Goal: Check status: Check status

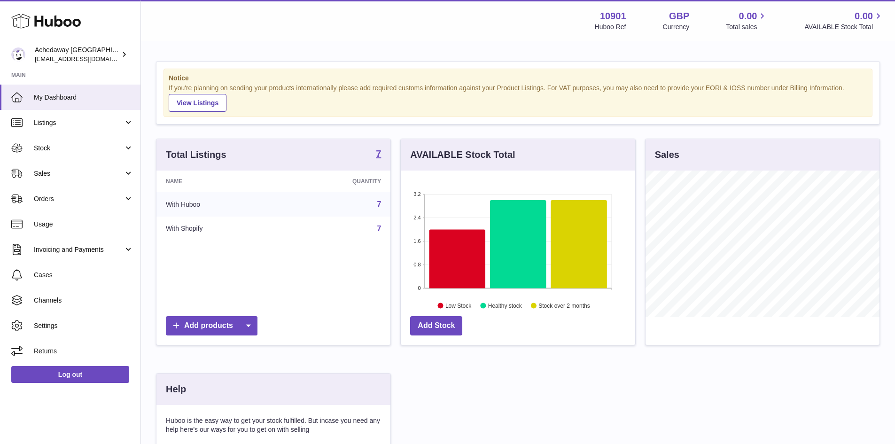
scroll to position [147, 235]
click at [88, 97] on span "My Dashboard" at bounding box center [84, 97] width 100 height 9
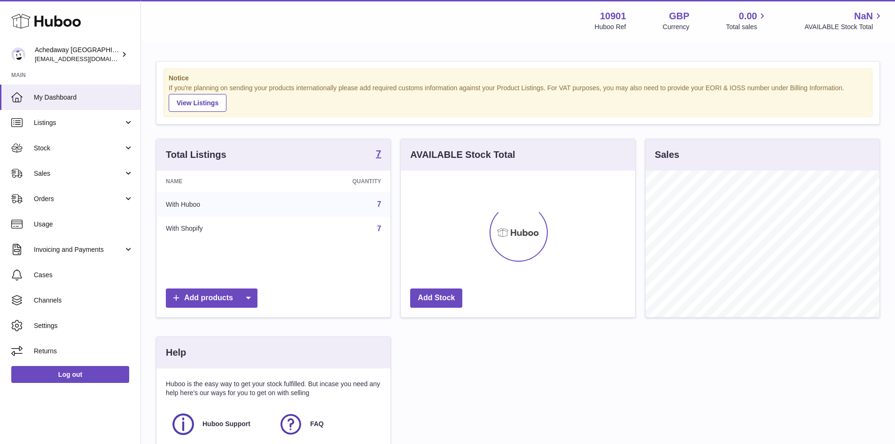
scroll to position [147, 235]
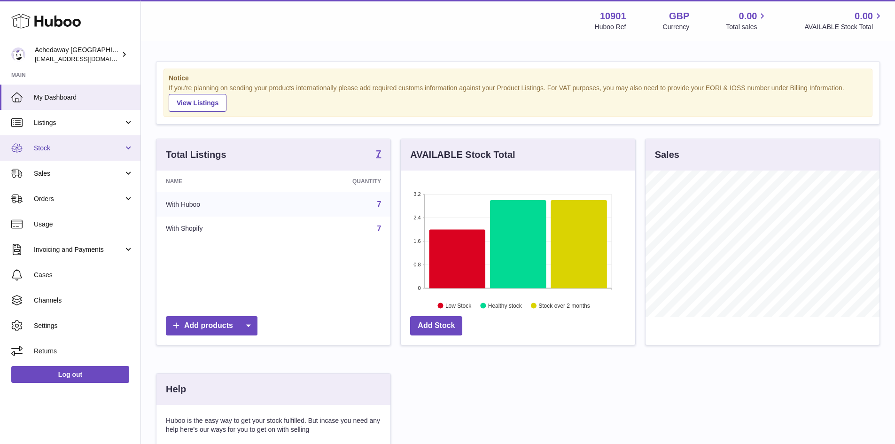
click at [94, 152] on span "Stock" at bounding box center [79, 148] width 90 height 9
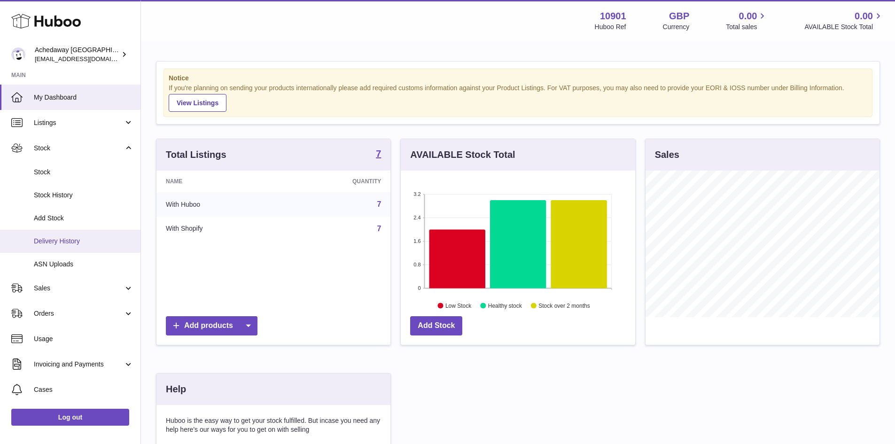
click at [77, 243] on span "Delivery History" at bounding box center [84, 241] width 100 height 9
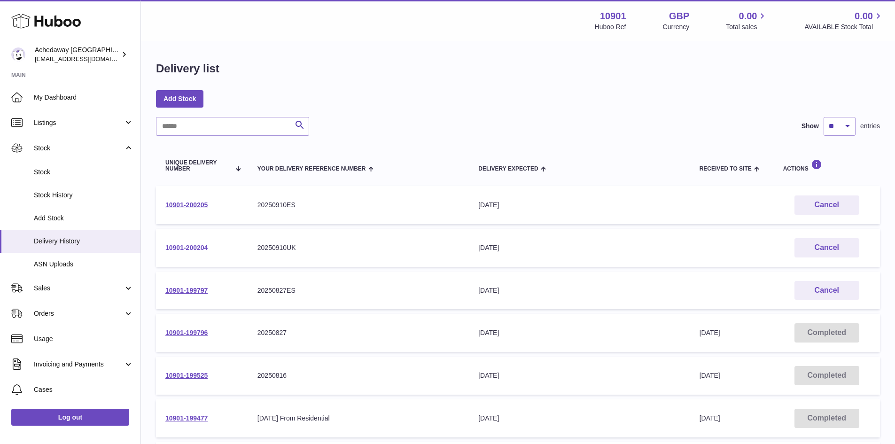
click at [191, 245] on link "10901-200204" at bounding box center [186, 248] width 42 height 8
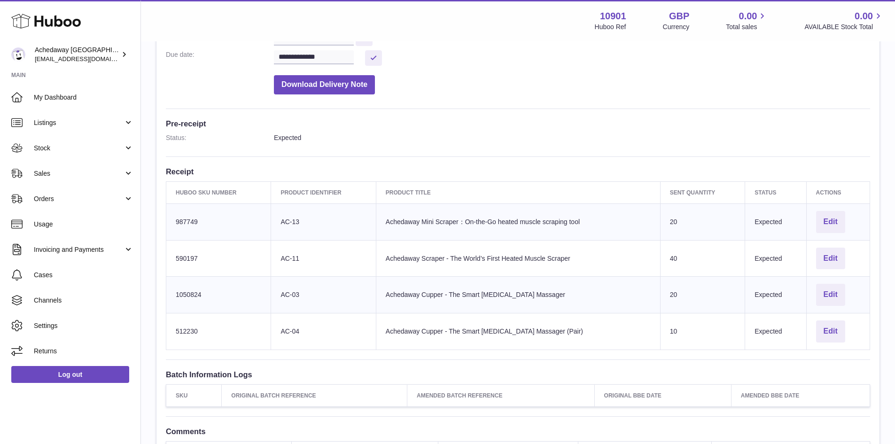
scroll to position [235, 0]
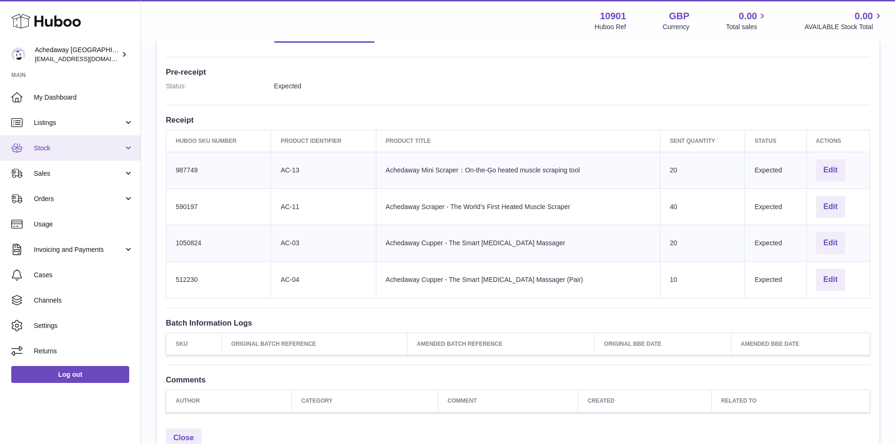
click at [95, 144] on span "Stock" at bounding box center [79, 148] width 90 height 9
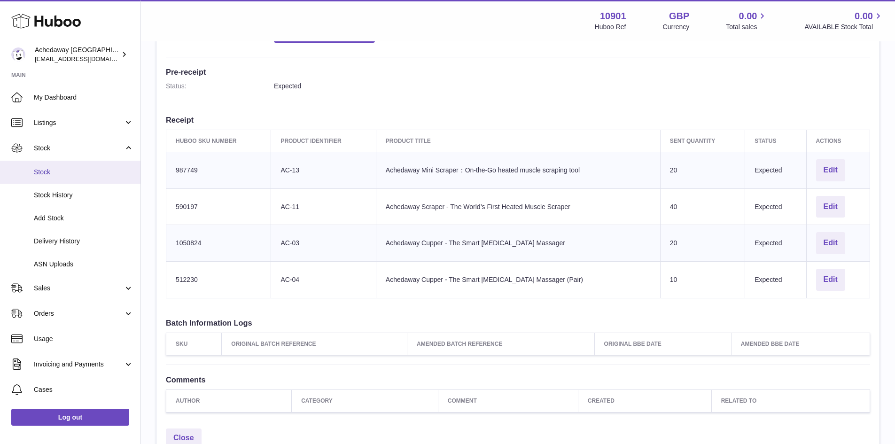
click at [78, 177] on link "Stock" at bounding box center [70, 172] width 141 height 23
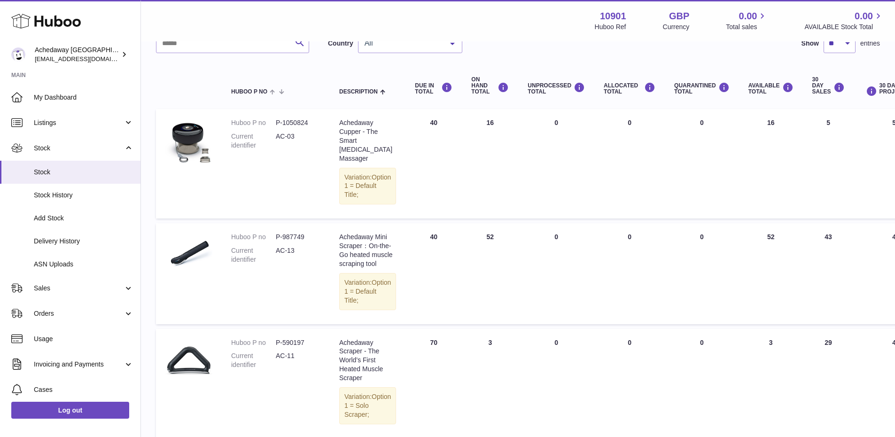
scroll to position [15, 0]
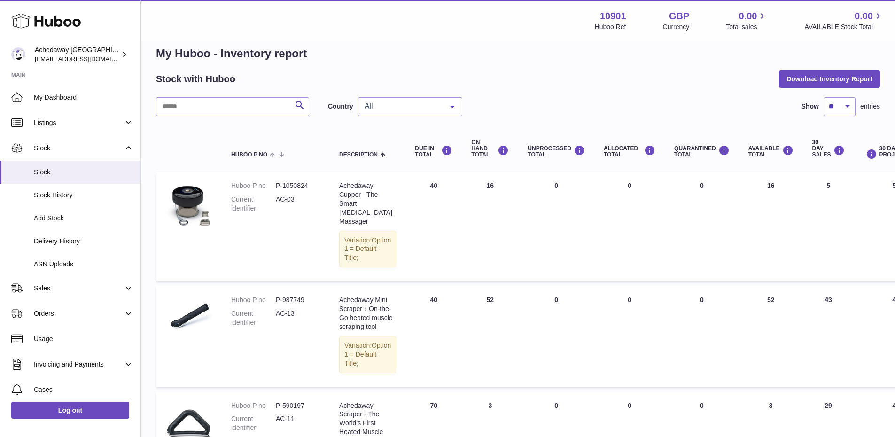
click at [423, 110] on span "All" at bounding box center [402, 106] width 81 height 9
click at [394, 155] on span "ES" at bounding box center [410, 163] width 103 height 19
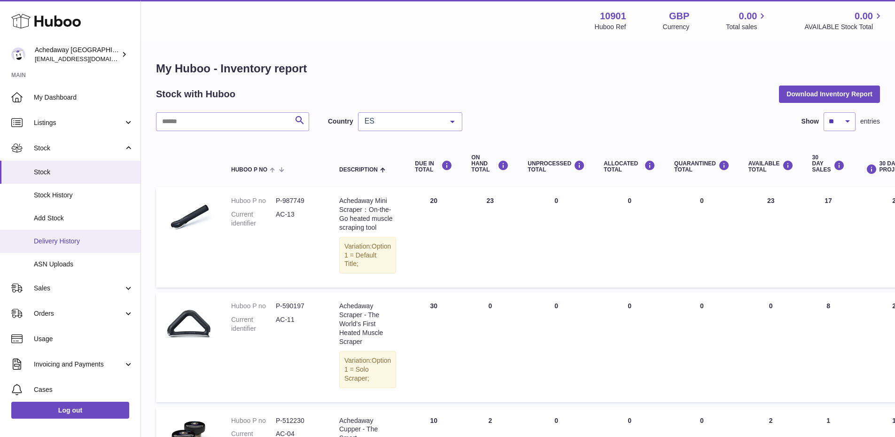
click at [82, 241] on span "Delivery History" at bounding box center [84, 241] width 100 height 9
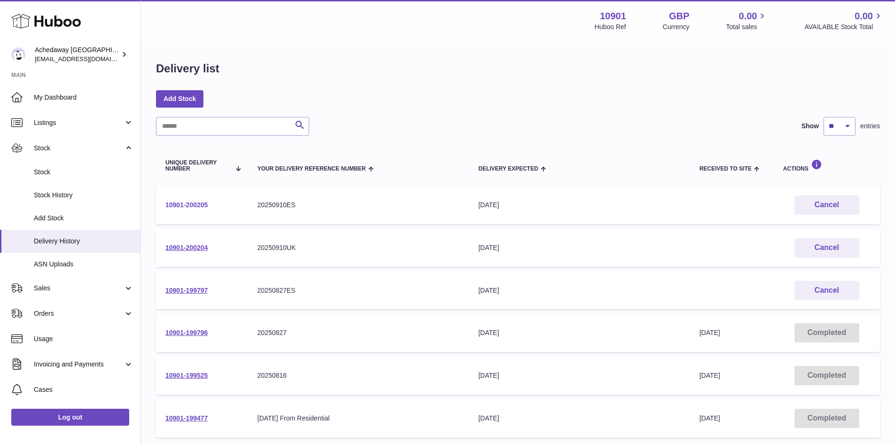
click at [178, 207] on link "10901-200205" at bounding box center [186, 205] width 42 height 8
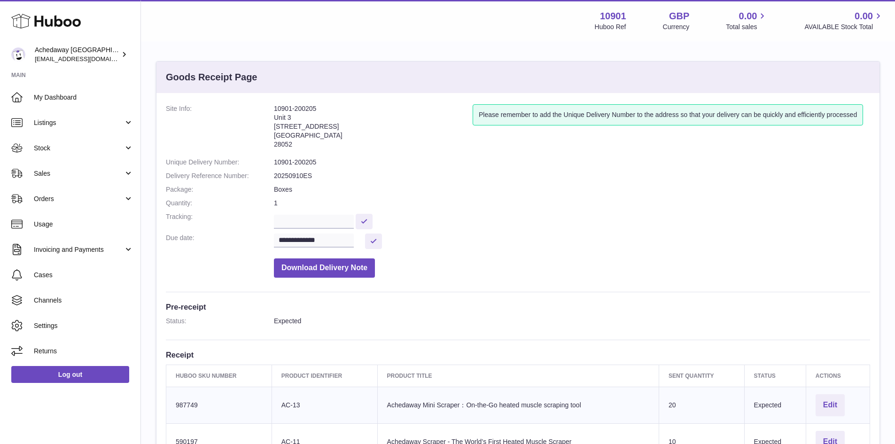
scroll to position [94, 0]
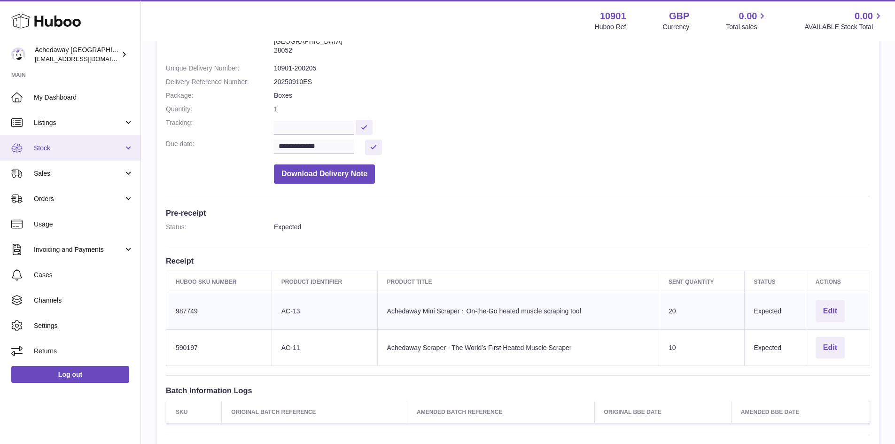
click at [116, 154] on link "Stock" at bounding box center [70, 147] width 141 height 25
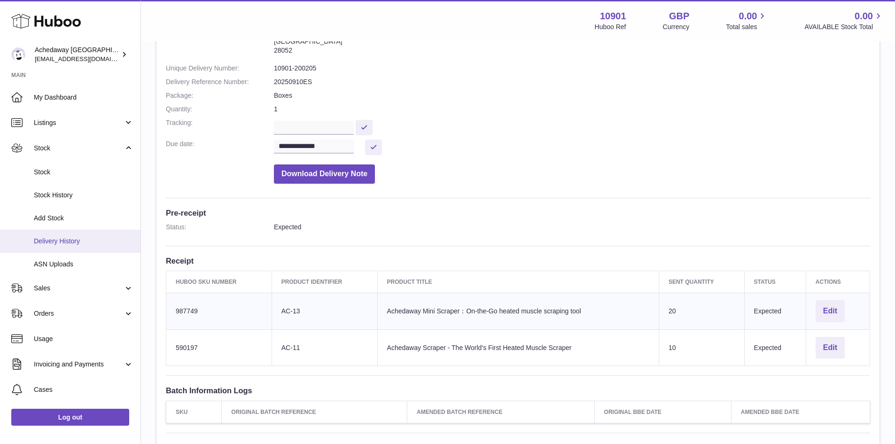
click at [94, 241] on span "Delivery History" at bounding box center [84, 241] width 100 height 9
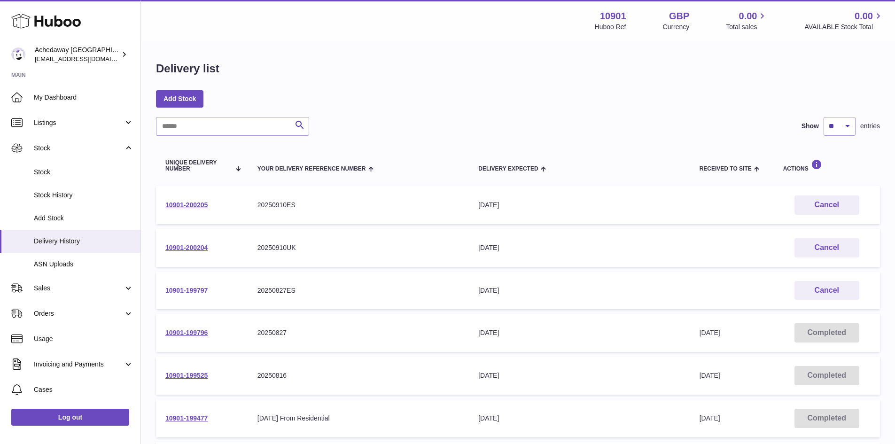
click at [196, 293] on link "10901-199797" at bounding box center [186, 291] width 42 height 8
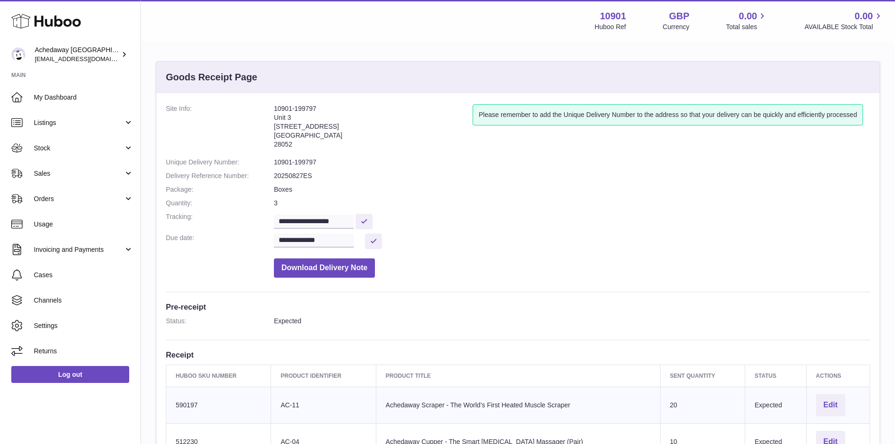
scroll to position [282, 0]
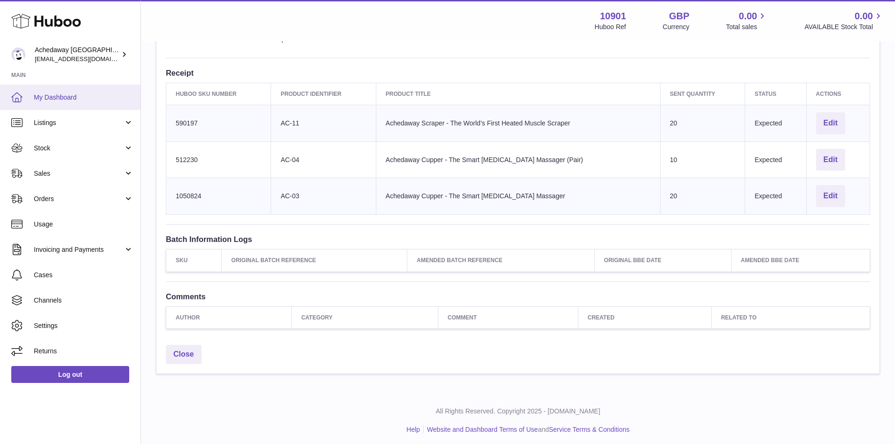
click at [80, 99] on span "My Dashboard" at bounding box center [84, 97] width 100 height 9
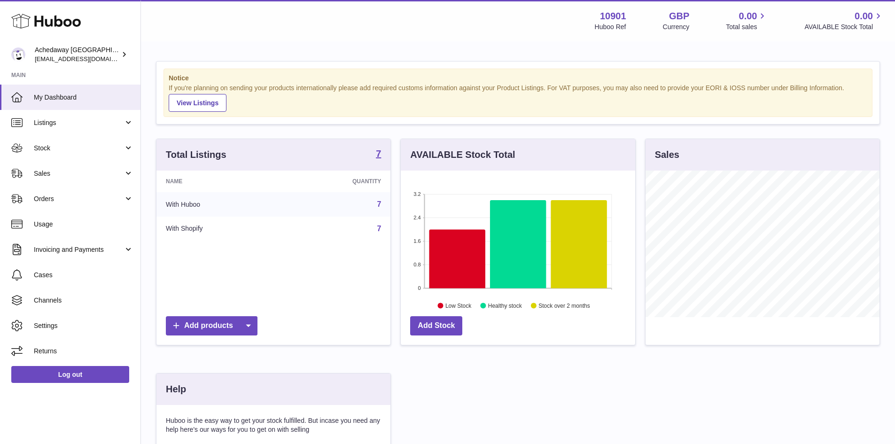
scroll to position [147, 235]
click at [47, 94] on span "My Dashboard" at bounding box center [84, 97] width 100 height 9
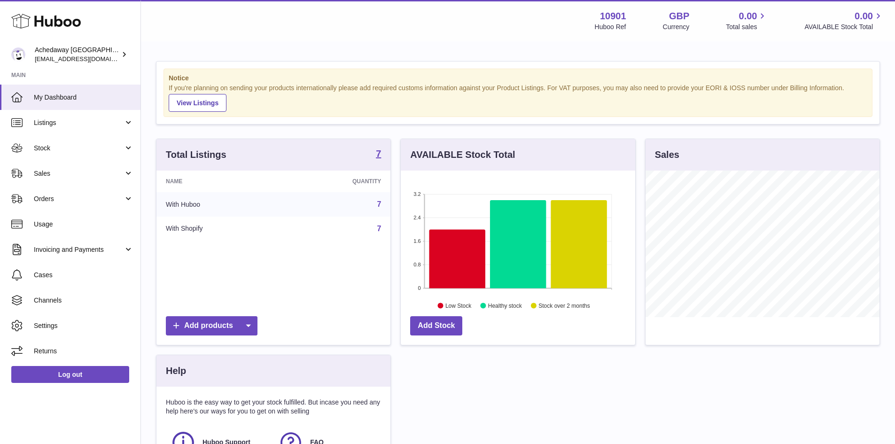
scroll to position [147, 235]
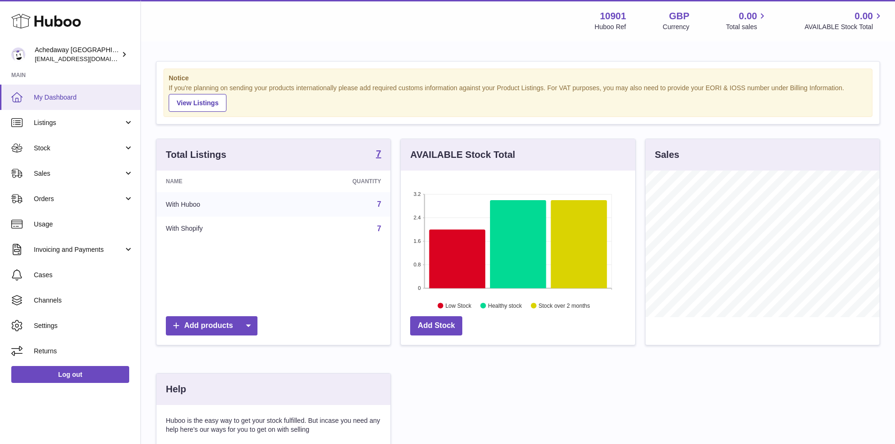
click at [35, 85] on link "My Dashboard" at bounding box center [70, 97] width 141 height 25
